Goal: Task Accomplishment & Management: Manage account settings

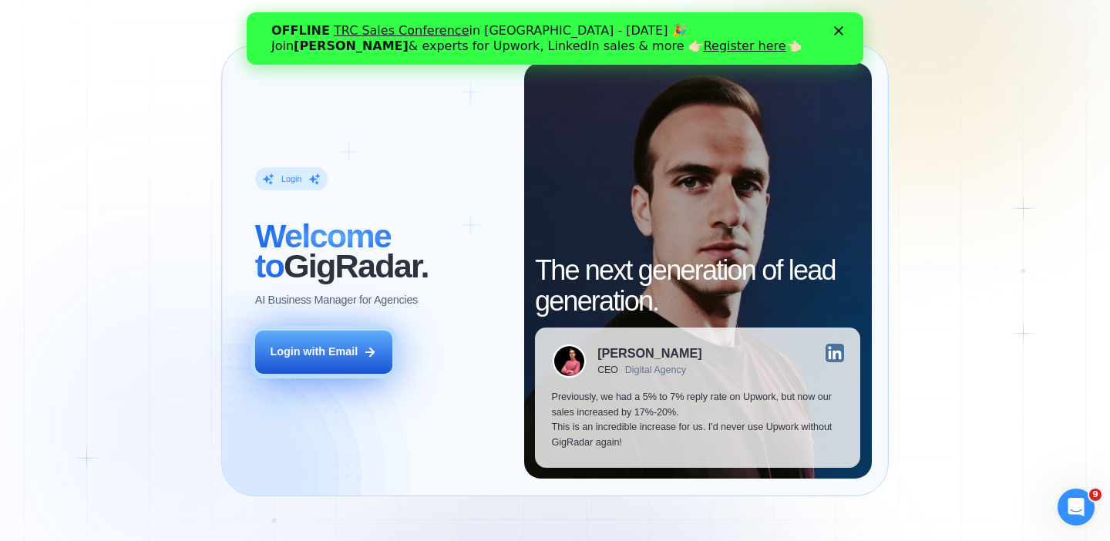
click at [337, 350] on div "Login with Email" at bounding box center [314, 352] width 88 height 15
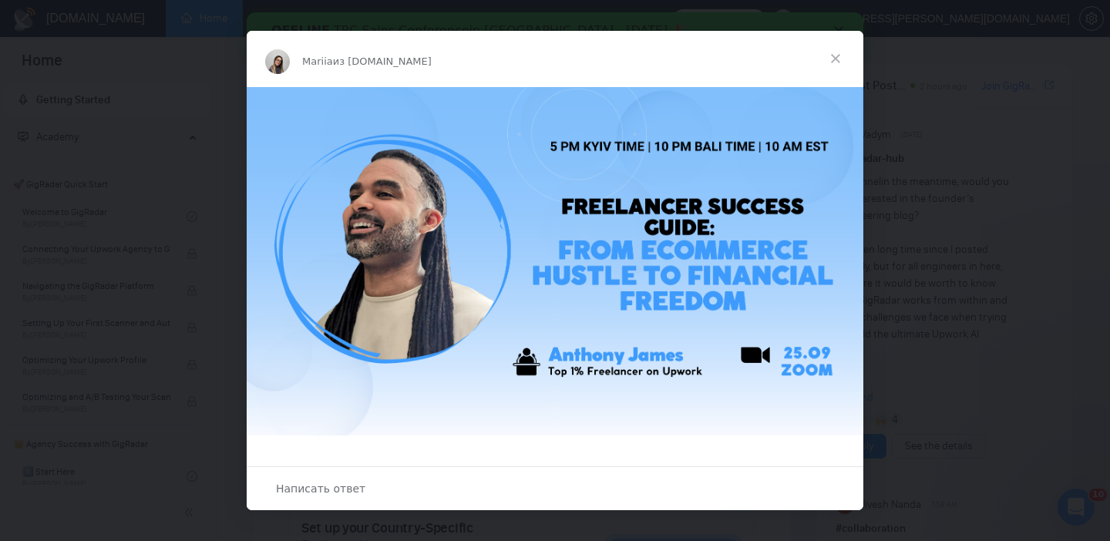
click at [831, 64] on span "Закрыть" at bounding box center [836, 59] width 56 height 56
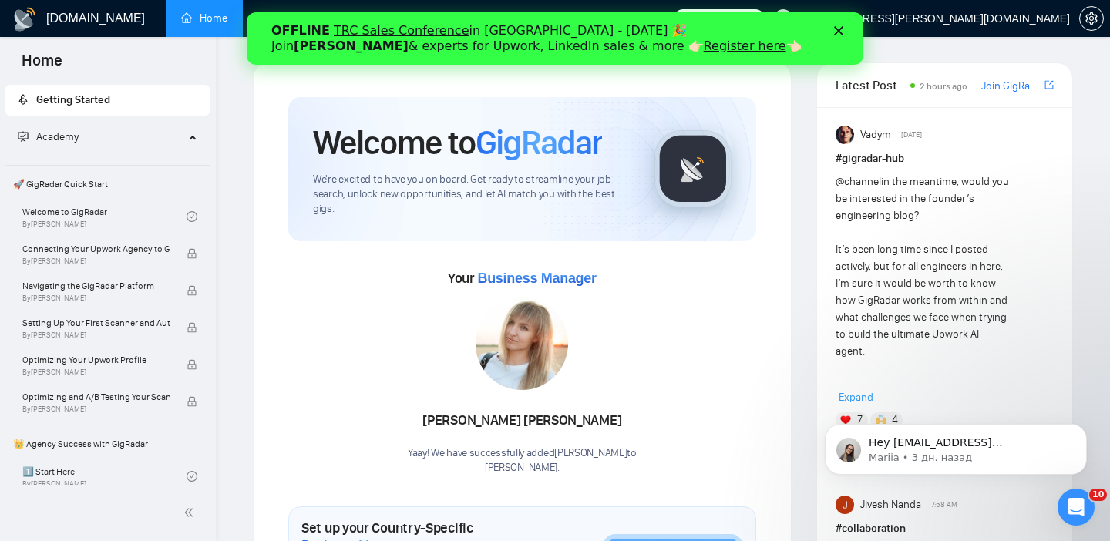
click at [399, 32] on link "TRC Sales Conference" at bounding box center [401, 30] width 135 height 15
click at [842, 26] on polygon "Закрыть" at bounding box center [838, 30] width 9 height 9
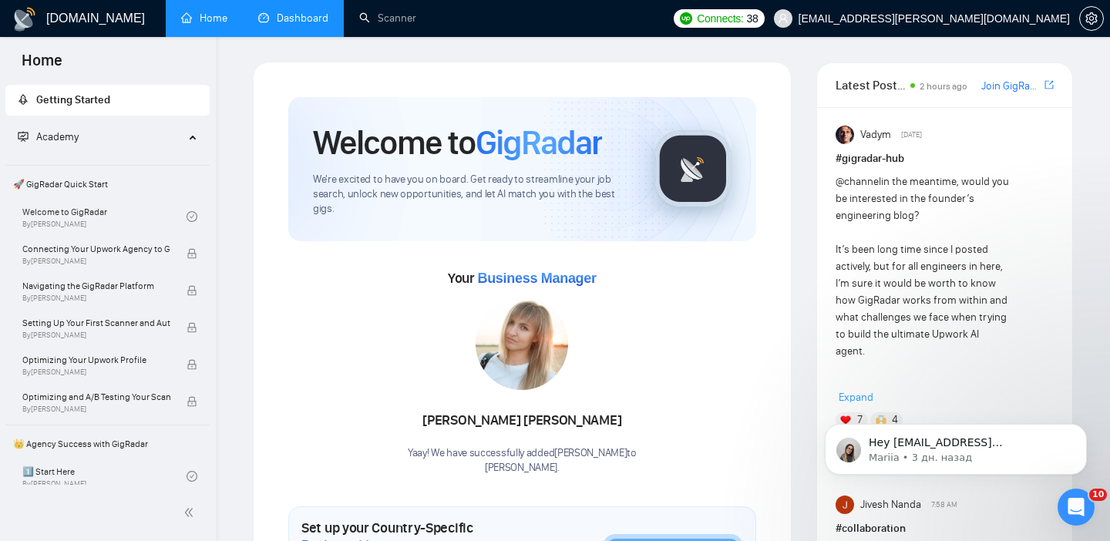
click at [285, 25] on link "Dashboard" at bounding box center [293, 18] width 70 height 13
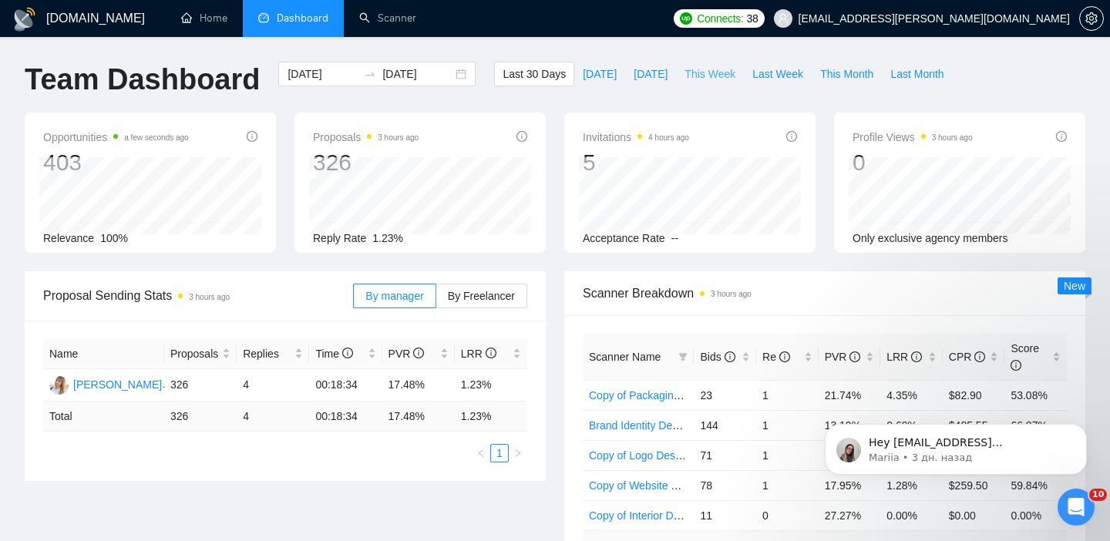
click at [711, 80] on span "This Week" at bounding box center [710, 74] width 51 height 17
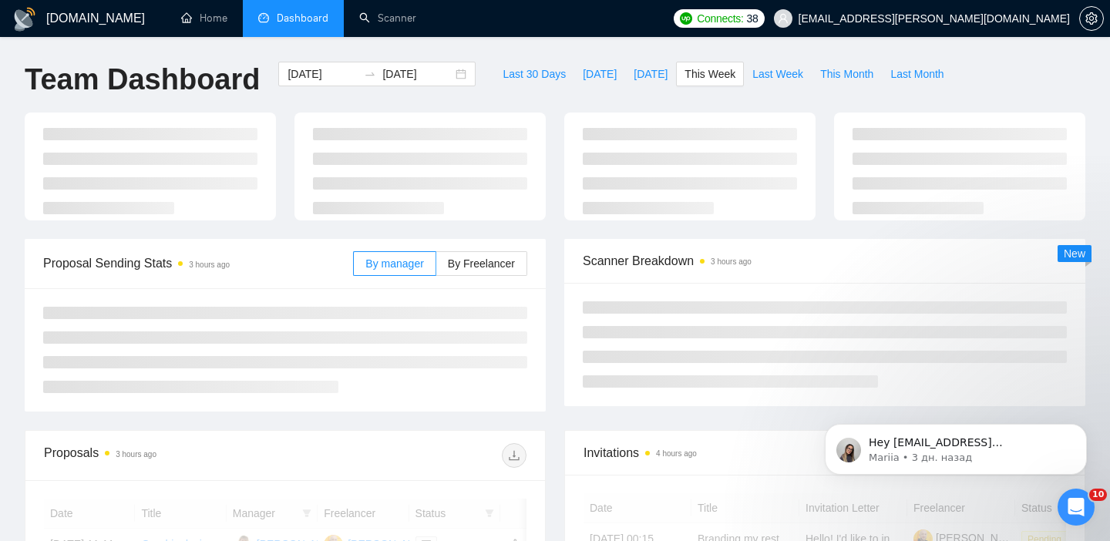
type input "2025-10-06"
type input "2025-10-12"
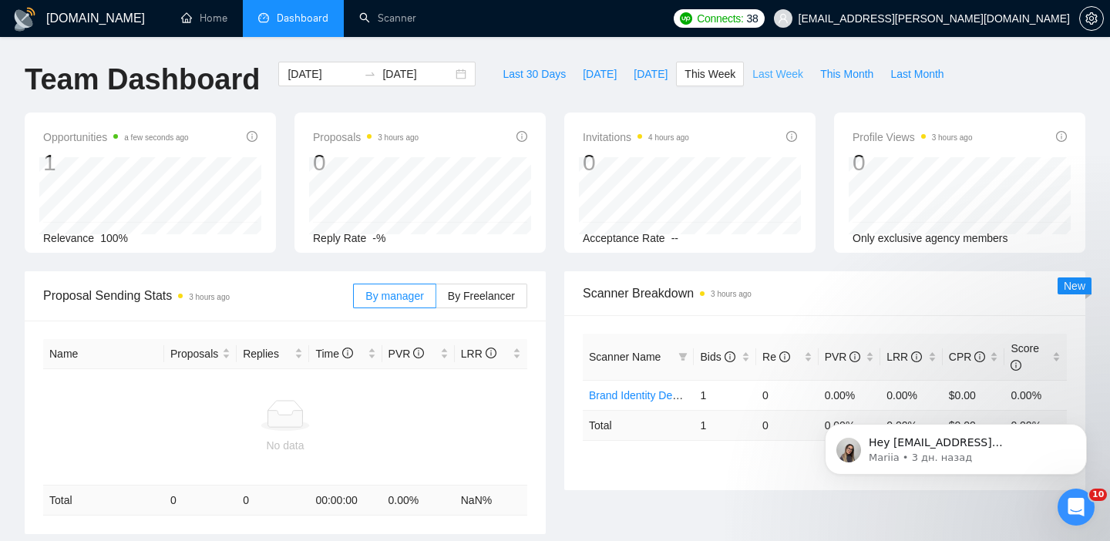
click at [776, 80] on span "Last Week" at bounding box center [778, 74] width 51 height 17
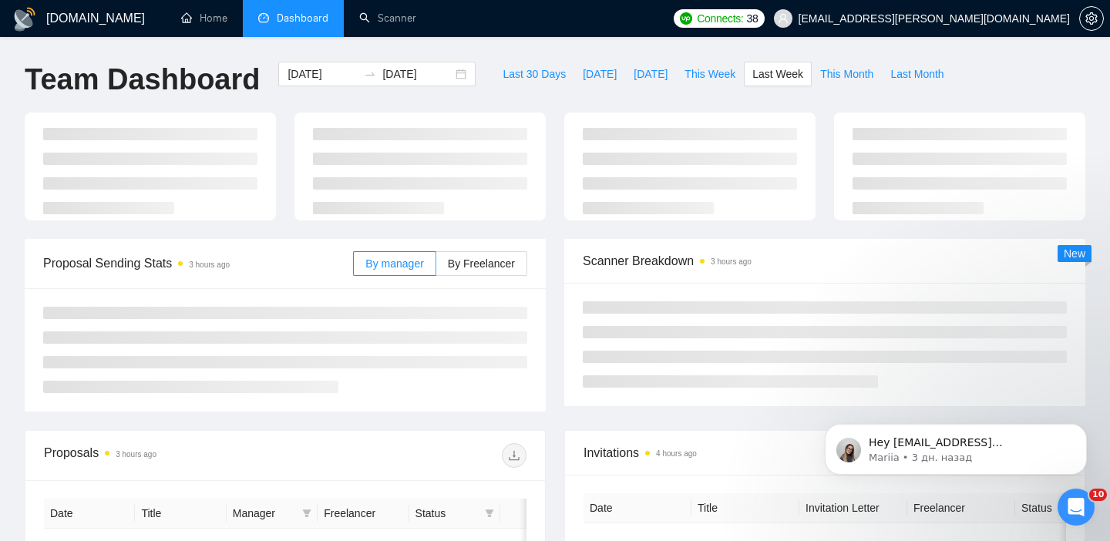
type input "2025-09-29"
type input "2025-10-05"
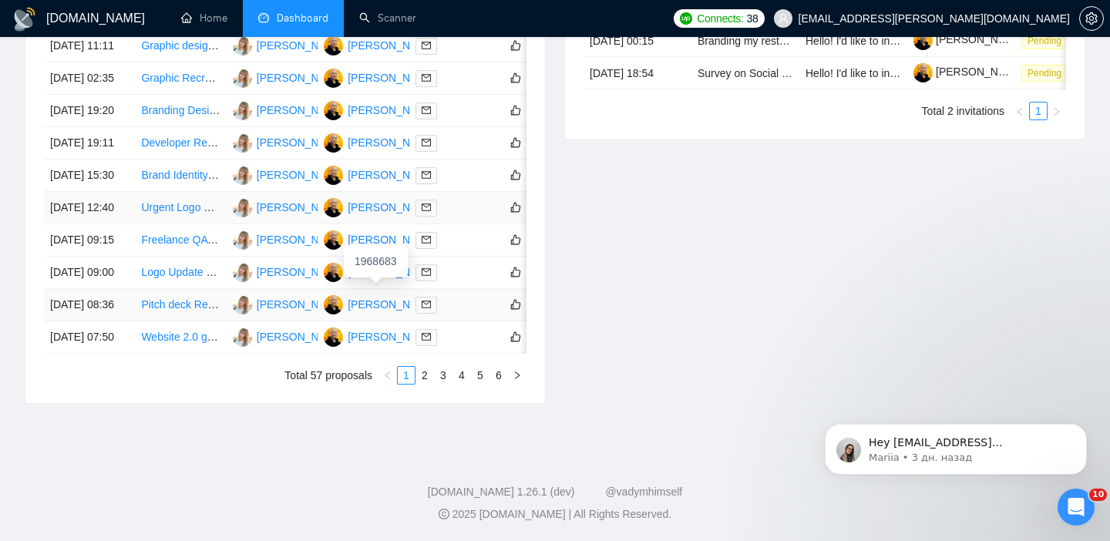
scroll to position [837, 0]
click at [430, 383] on link "2" at bounding box center [424, 375] width 17 height 17
click at [447, 379] on link "3" at bounding box center [443, 375] width 17 height 17
click at [463, 366] on li "4" at bounding box center [462, 375] width 19 height 19
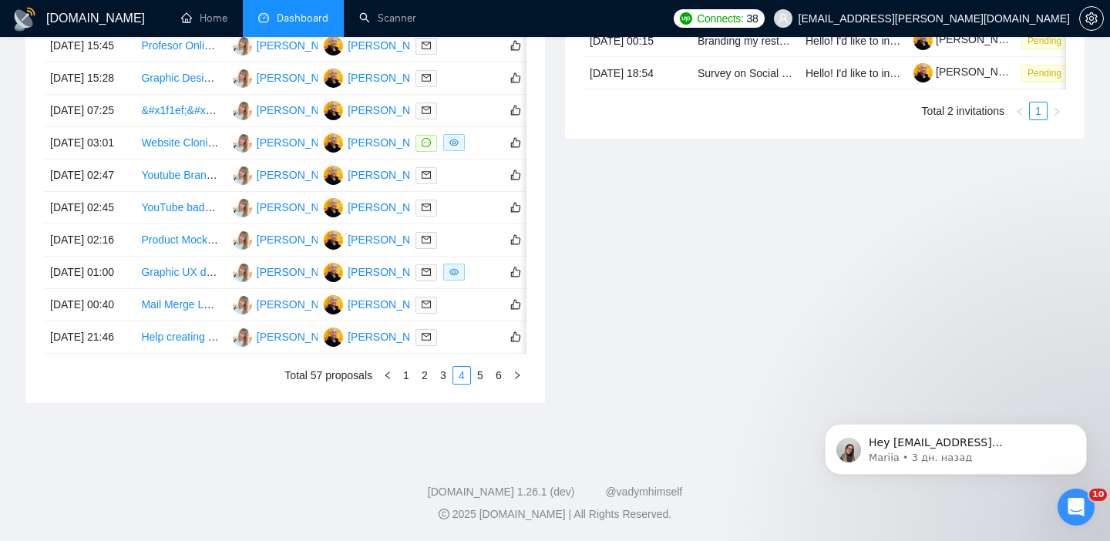
scroll to position [802, 0]
click at [481, 384] on link "5" at bounding box center [480, 375] width 17 height 17
click at [496, 373] on link "6" at bounding box center [498, 375] width 17 height 17
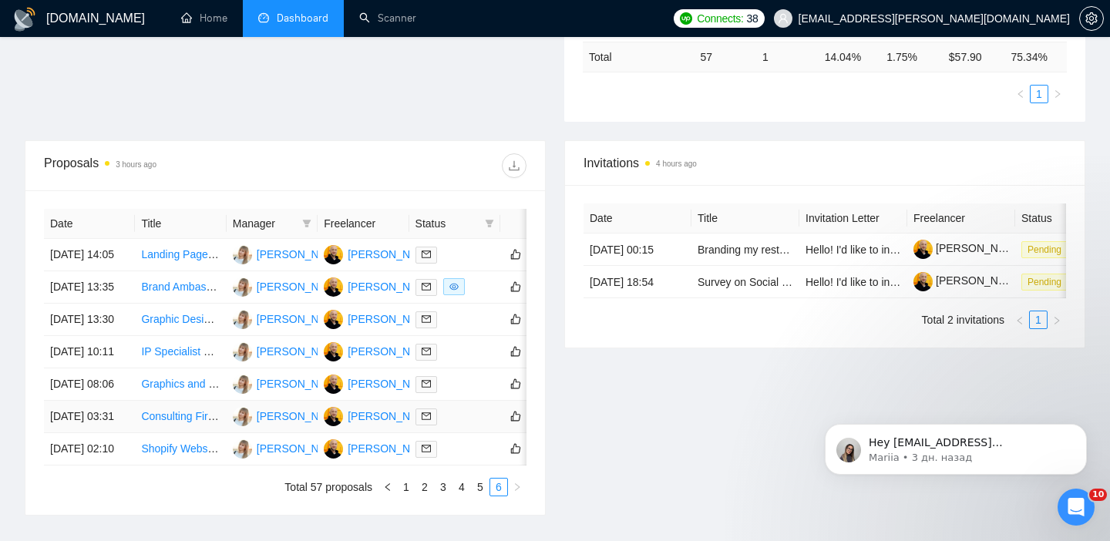
scroll to position [389, 0]
